Goal: Find specific page/section: Find specific page/section

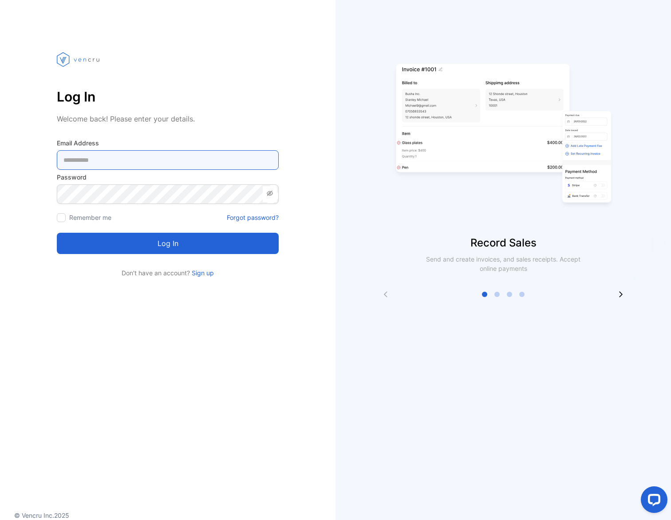
type Address-inputemail "**********"
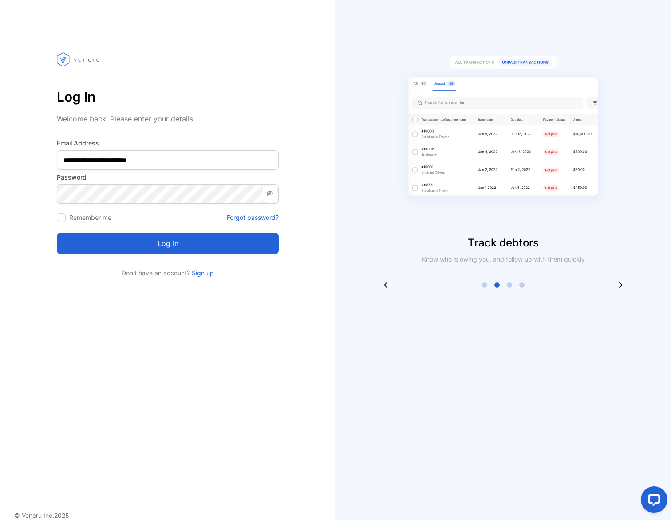
click at [63, 223] on div "Log in" at bounding box center [168, 238] width 222 height 32
click at [63, 218] on div at bounding box center [61, 217] width 9 height 9
click at [159, 250] on button "Log in" at bounding box center [168, 243] width 222 height 21
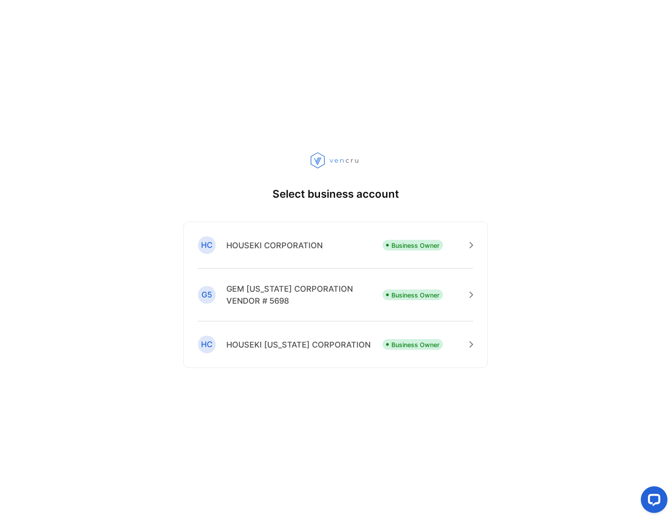
click at [277, 245] on p "HOUSEKI CORPORATION" at bounding box center [274, 245] width 96 height 12
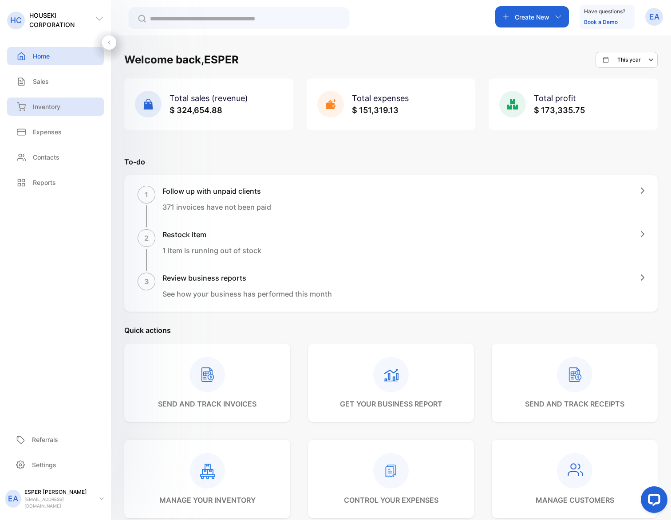
click at [37, 109] on p "Inventory" at bounding box center [46, 106] width 27 height 9
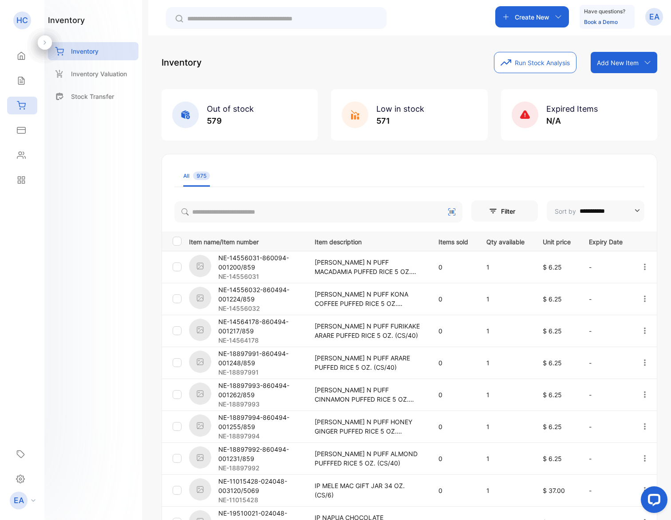
click at [319, 21] on input "text" at bounding box center [282, 18] width 190 height 9
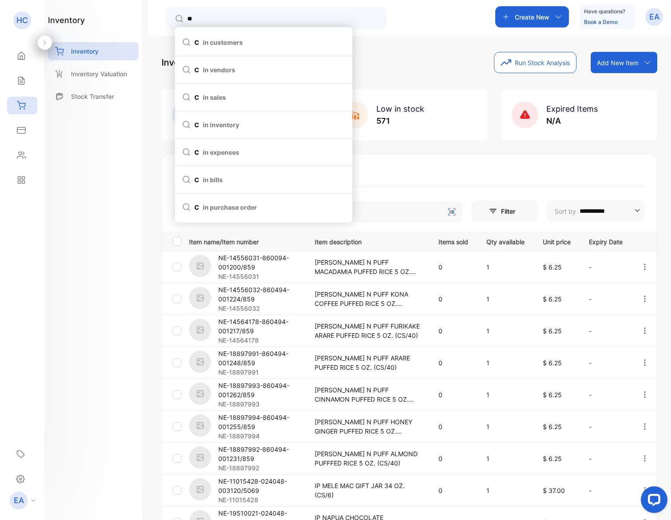
type input "*"
click at [235, 126] on span "in inventory" at bounding box center [248, 124] width 36 height 9
type input "*********"
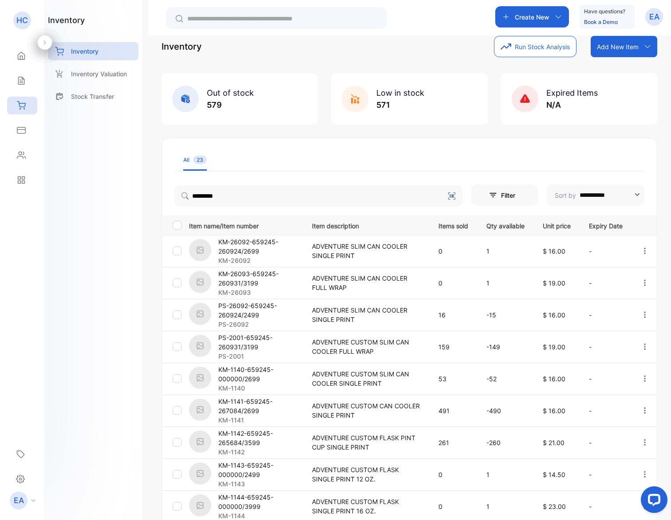
scroll to position [18, 0]
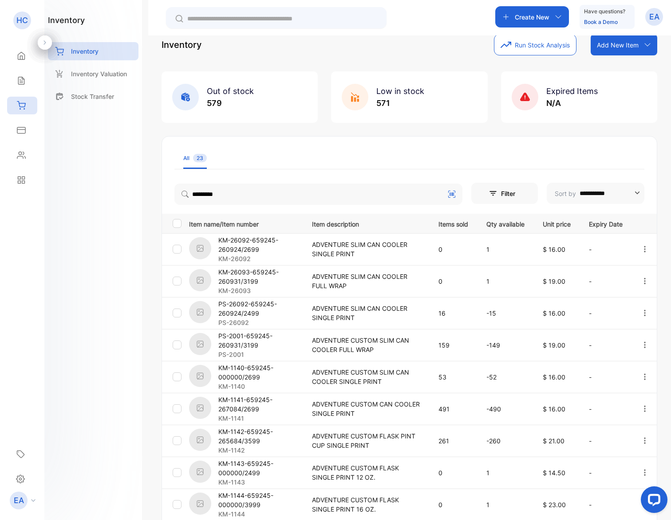
click at [218, 247] on p "KM-26092-659245-260924/2699" at bounding box center [259, 244] width 82 height 19
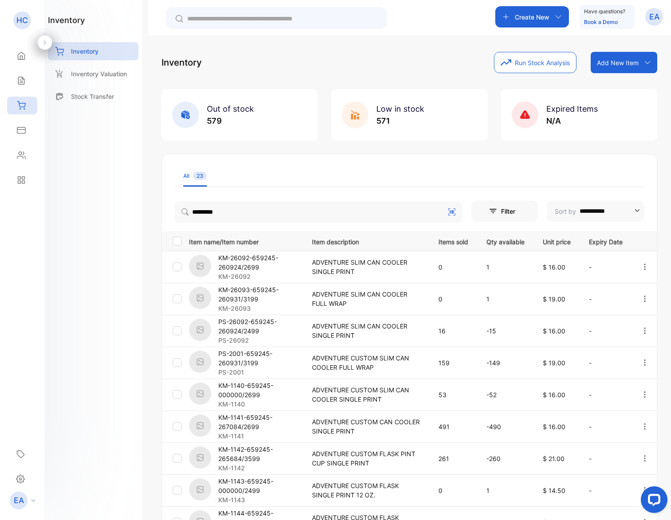
click at [251, 300] on p "KM-26093-659245-260931/3199" at bounding box center [259, 294] width 82 height 19
click at [245, 428] on p "KM-1141-659245-267084/2699" at bounding box center [259, 422] width 82 height 19
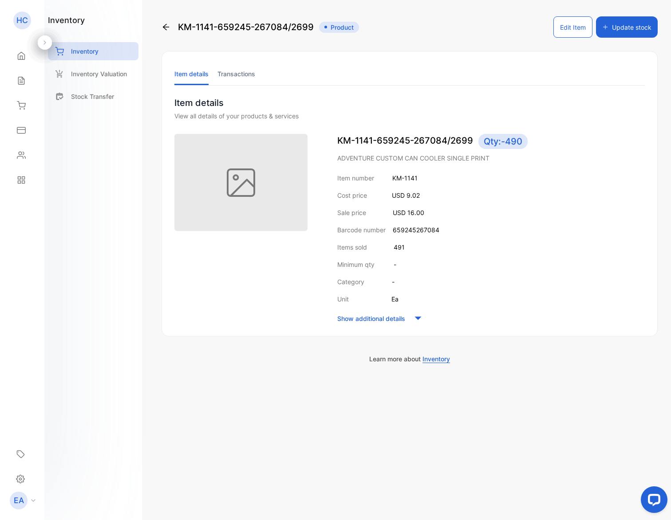
click at [165, 26] on icon at bounding box center [165, 27] width 9 height 9
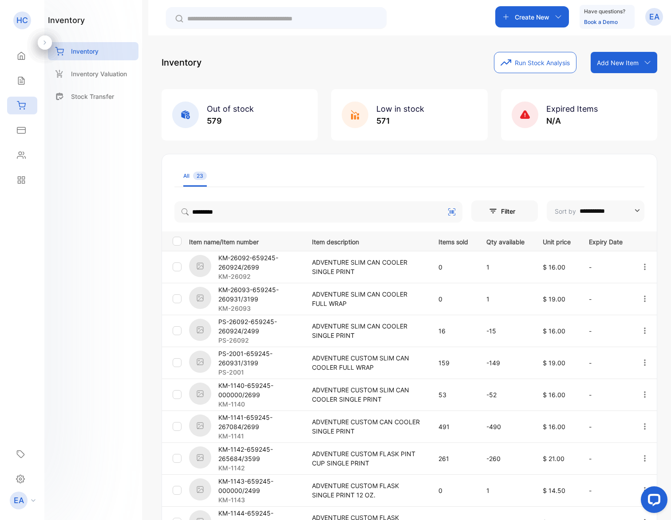
scroll to position [11, 0]
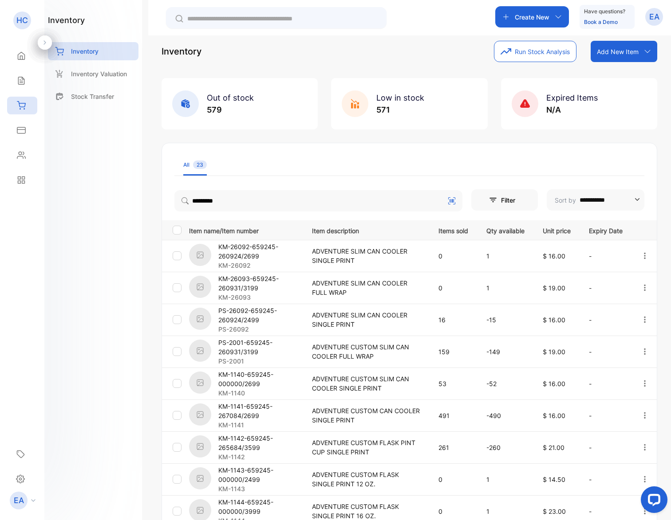
click at [233, 443] on p "KM-1142-659245-265684/3599" at bounding box center [259, 443] width 82 height 19
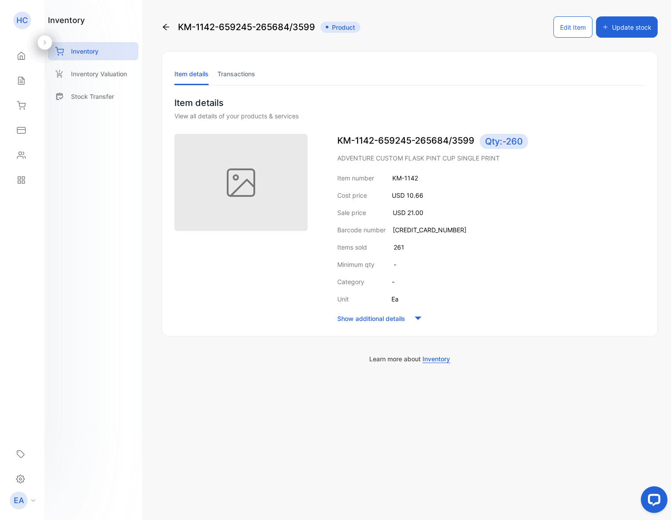
click at [165, 26] on icon at bounding box center [165, 27] width 9 height 9
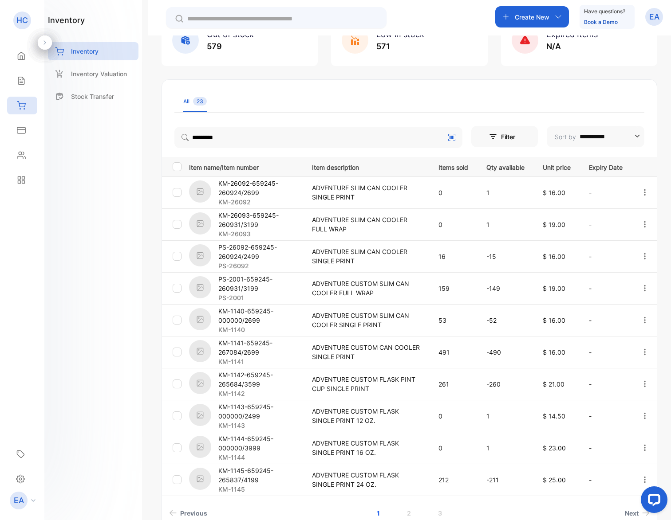
scroll to position [76, 0]
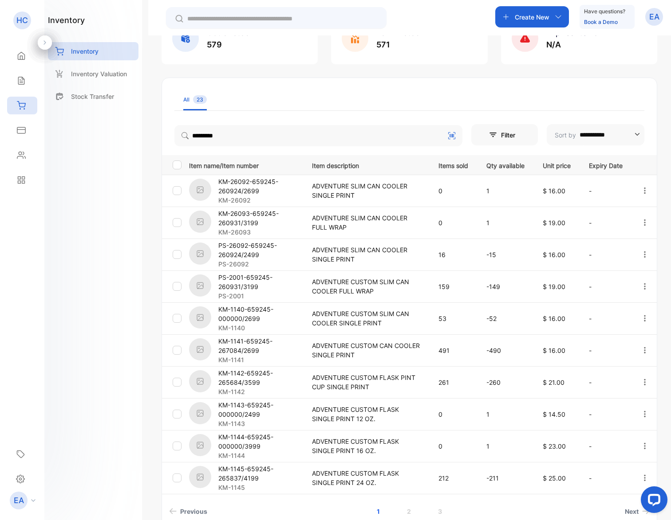
click at [243, 485] on p "KM-1145" at bounding box center [259, 487] width 82 height 9
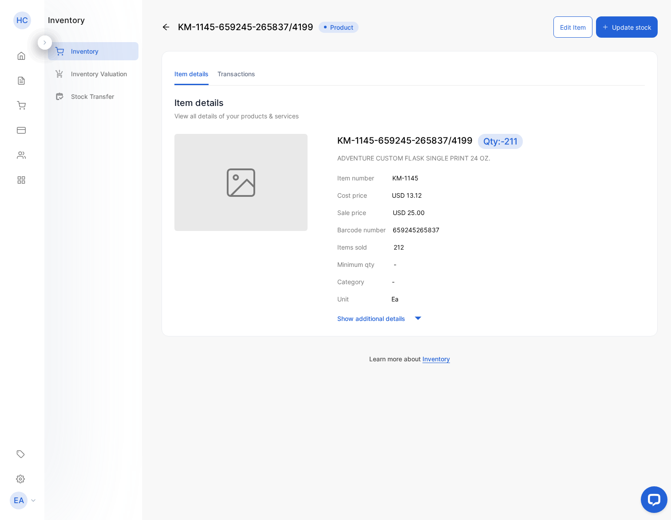
click at [169, 25] on icon at bounding box center [165, 27] width 9 height 9
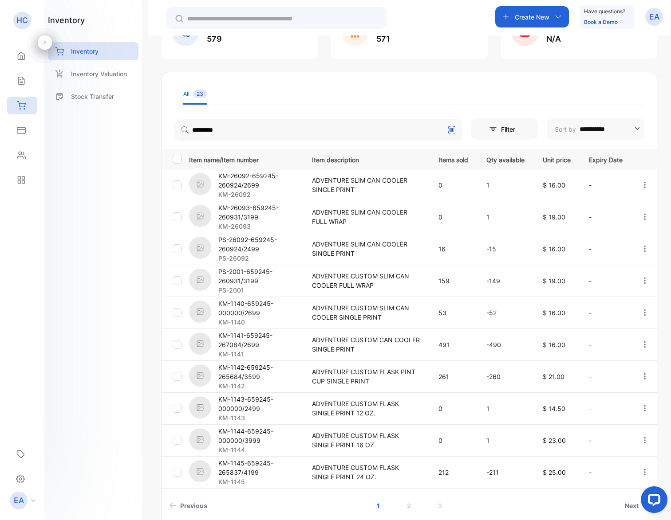
scroll to position [125, 0]
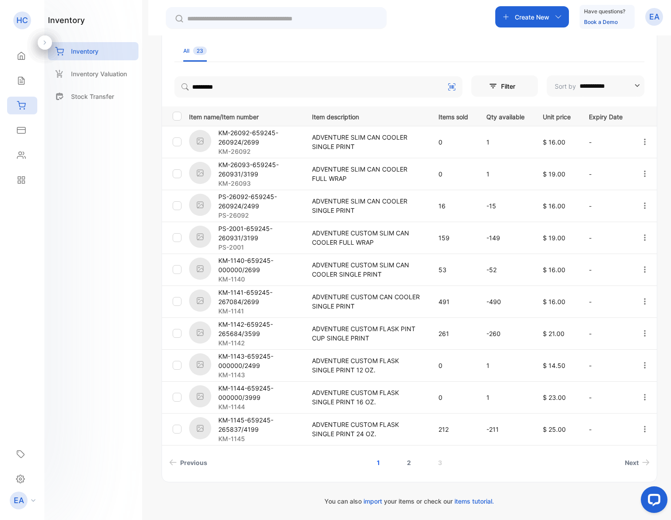
click at [408, 461] on link "2" at bounding box center [408, 463] width 25 height 16
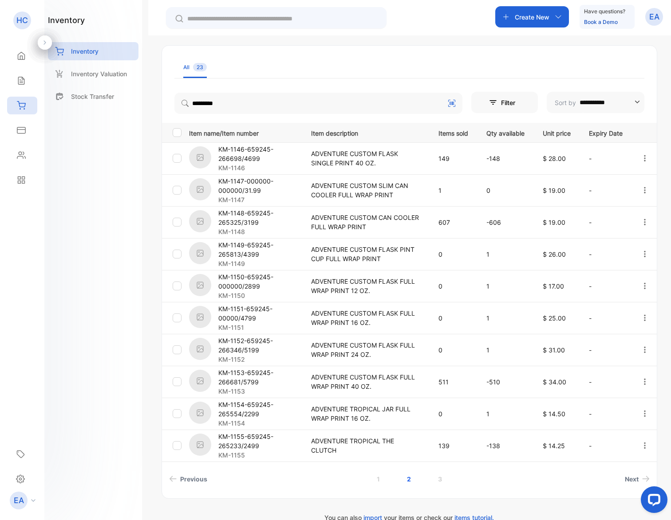
click at [231, 155] on p "KM-1146-659245-266698/4699" at bounding box center [259, 154] width 82 height 19
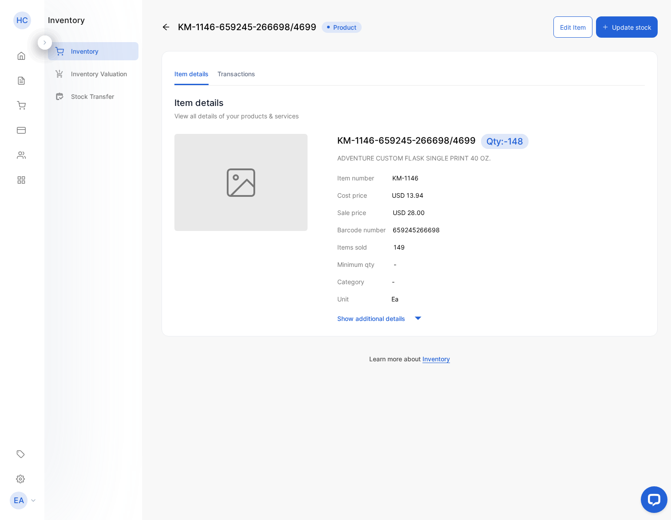
click at [164, 26] on icon at bounding box center [166, 27] width 6 height 6
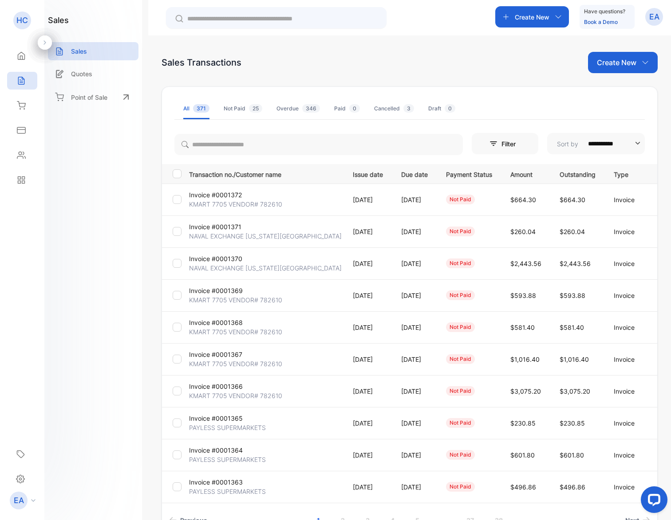
click at [349, 12] on div at bounding box center [276, 17] width 220 height 21
click at [347, 18] on input "text" at bounding box center [282, 18] width 190 height 9
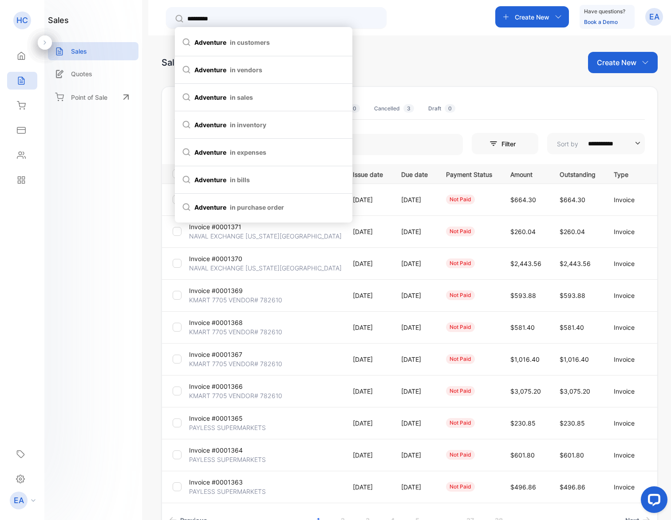
type input "*********"
click at [261, 123] on span "in inventory" at bounding box center [248, 124] width 36 height 9
type input "*********"
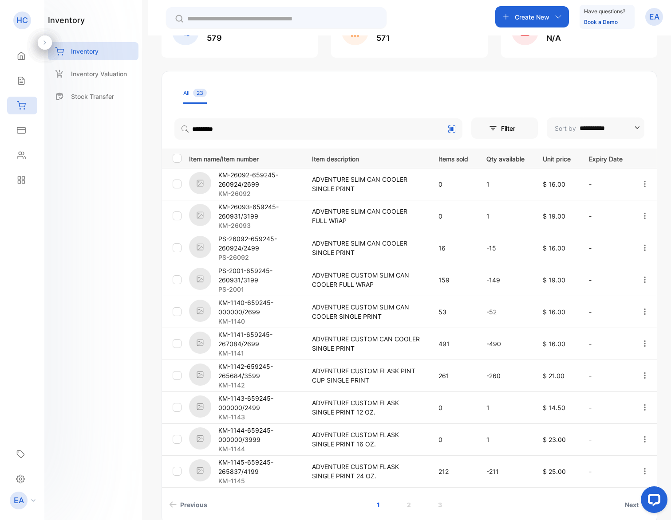
scroll to position [99, 0]
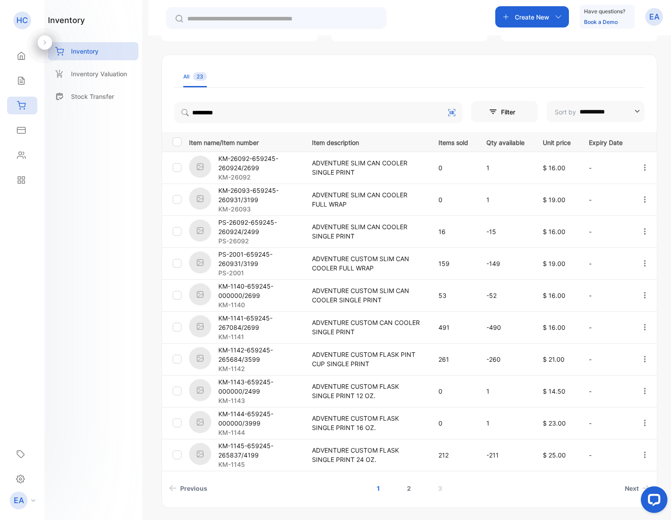
click at [410, 490] on link "2" at bounding box center [408, 488] width 25 height 16
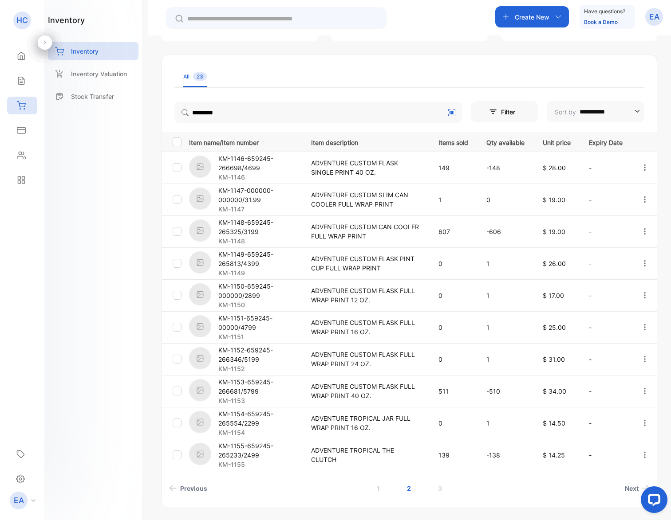
click at [243, 382] on p "KM-1153-659245-266681/5799" at bounding box center [259, 386] width 82 height 19
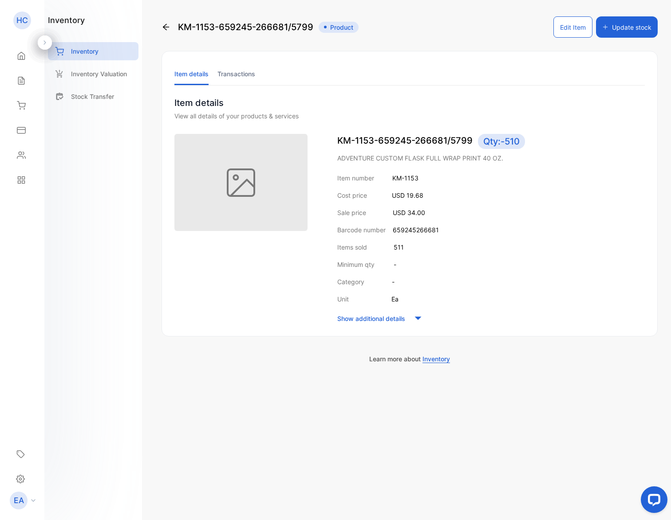
click at [168, 30] on icon at bounding box center [165, 27] width 9 height 9
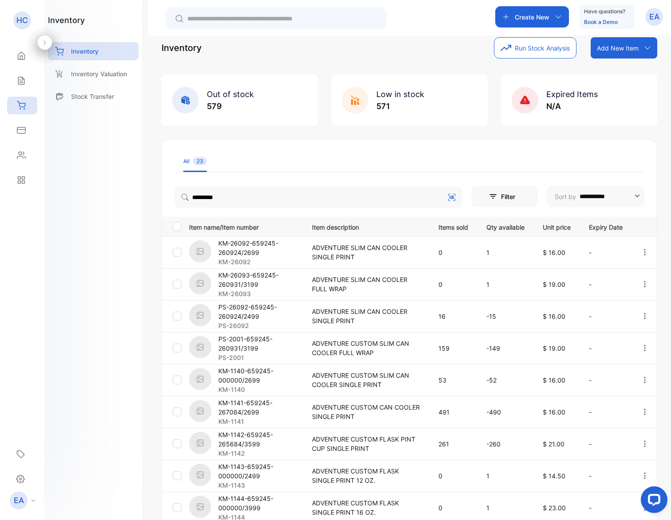
scroll to position [125, 0]
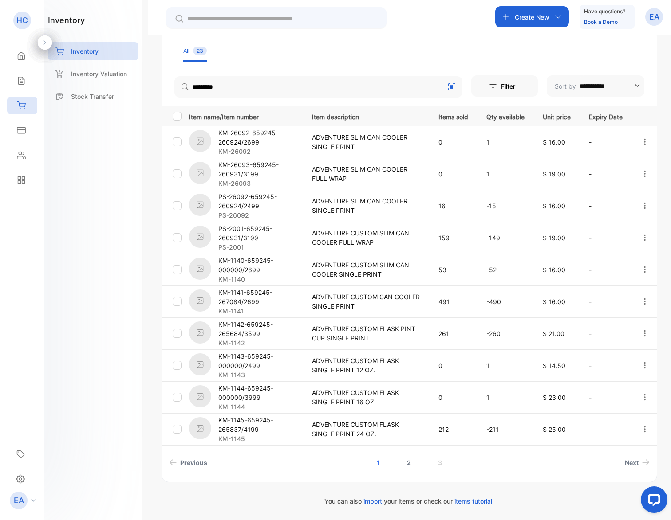
click at [411, 466] on link "2" at bounding box center [408, 463] width 25 height 16
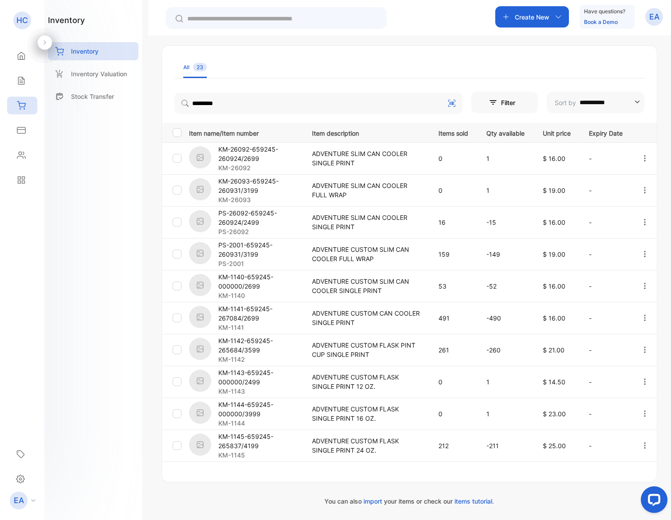
scroll to position [109, 0]
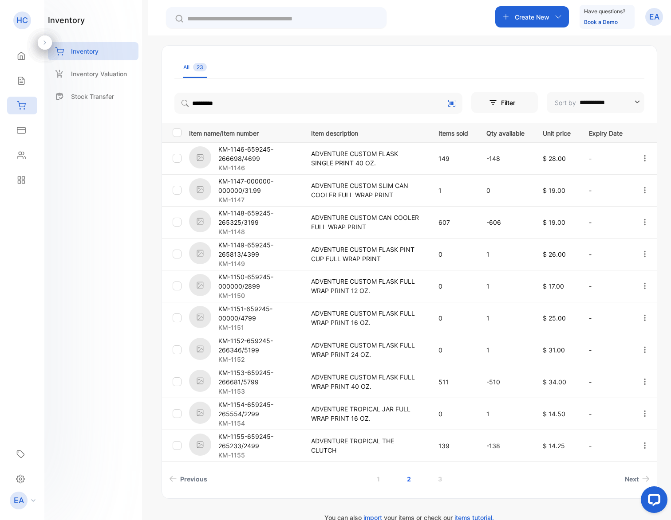
click at [256, 223] on p "KM-1148-659245-265325/3199" at bounding box center [259, 217] width 82 height 19
